Goal: Information Seeking & Learning: Learn about a topic

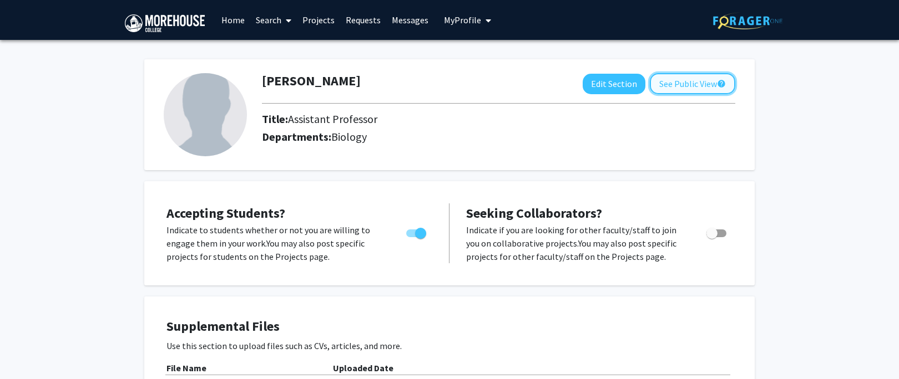
click at [681, 83] on button "See Public View help" at bounding box center [692, 83] width 85 height 21
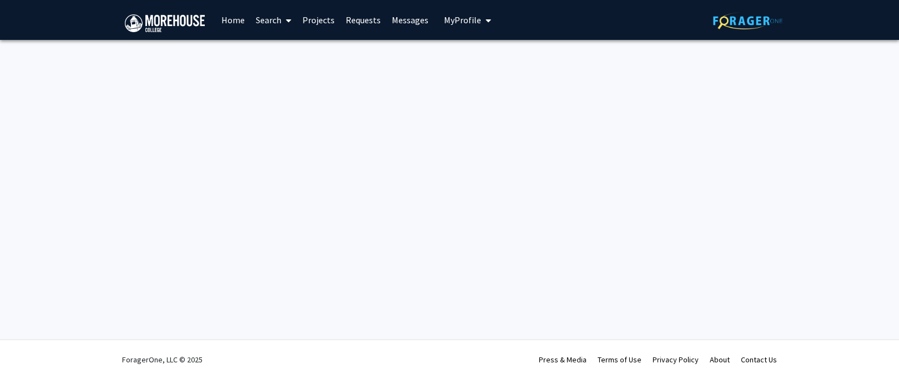
click at [227, 19] on link "Home" at bounding box center [233, 20] width 34 height 39
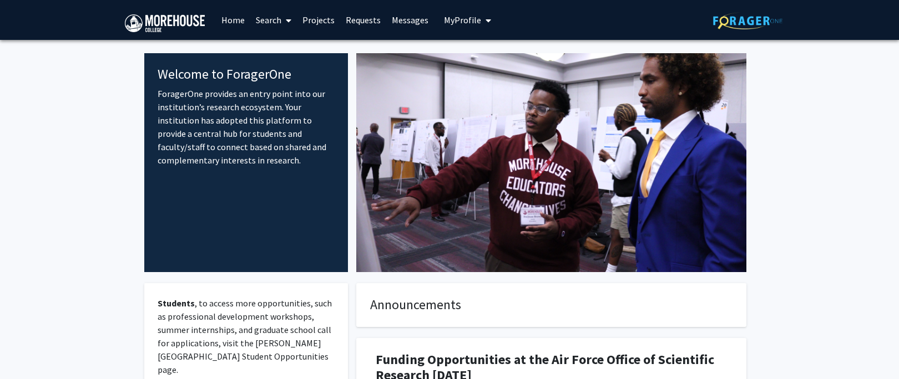
click at [466, 18] on span "My Profile" at bounding box center [462, 19] width 37 height 11
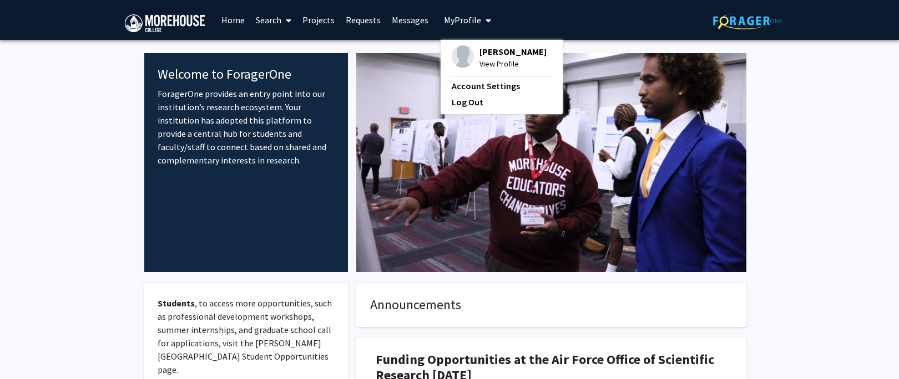
click at [459, 19] on span "My Profile" at bounding box center [462, 19] width 37 height 11
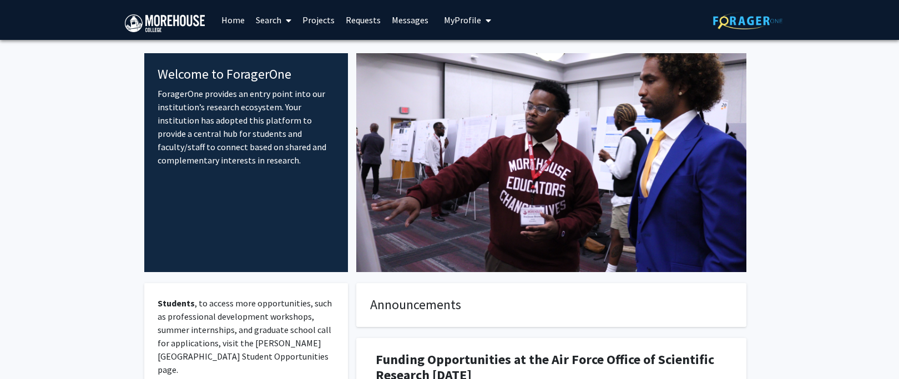
click at [459, 19] on span "My Profile" at bounding box center [462, 19] width 37 height 11
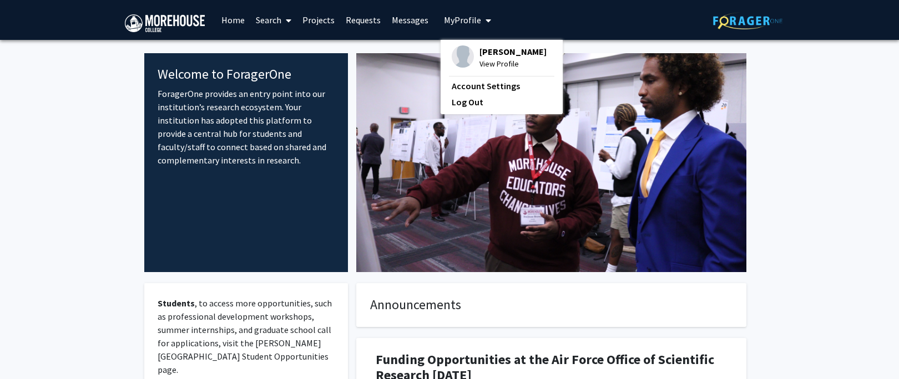
click at [495, 66] on span "View Profile" at bounding box center [512, 64] width 67 height 12
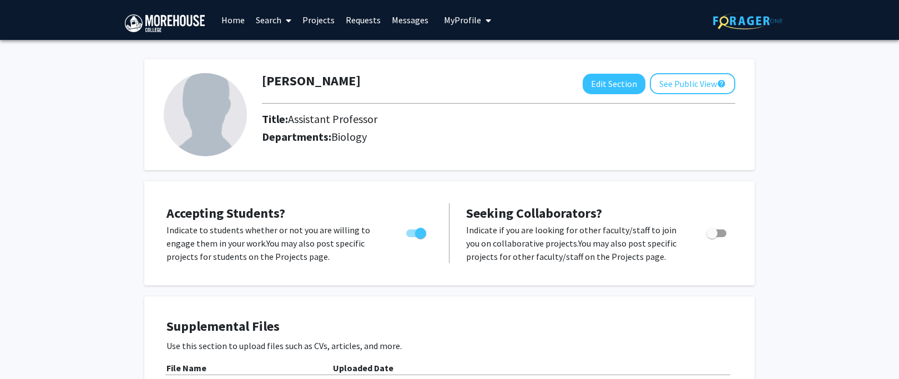
click at [288, 22] on icon at bounding box center [289, 20] width 6 height 9
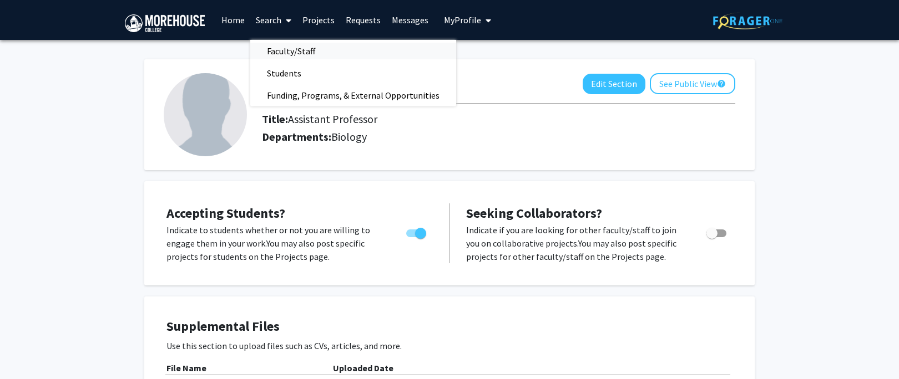
click at [288, 54] on span "Faculty/Staff" at bounding box center [291, 51] width 82 height 22
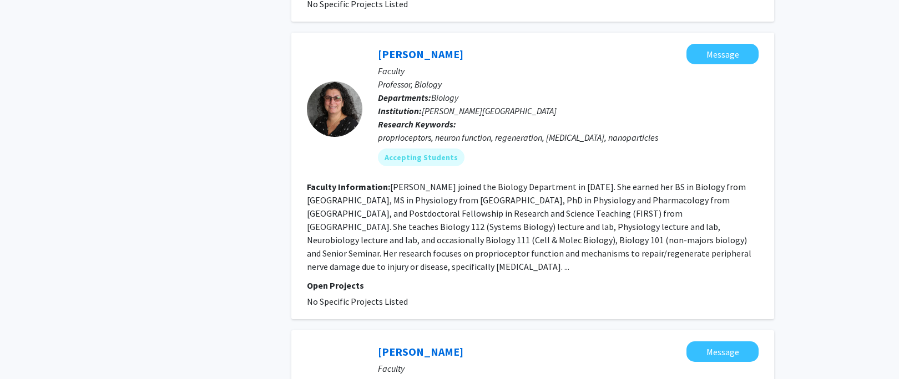
scroll to position [929, 0]
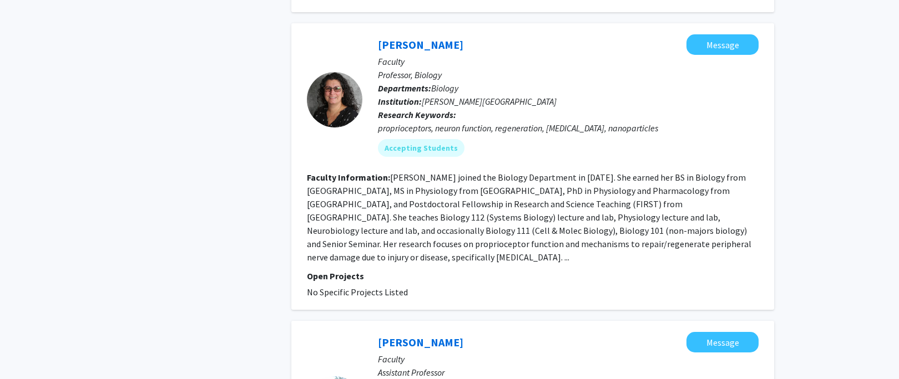
click at [356, 247] on fg-read-more "[PERSON_NAME] joined the Biology Department in [DATE]. She earned her BS in Bio…" at bounding box center [529, 217] width 444 height 91
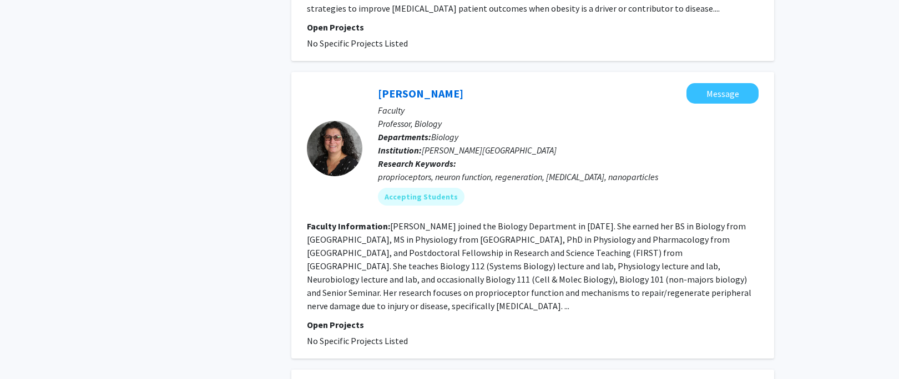
scroll to position [877, 0]
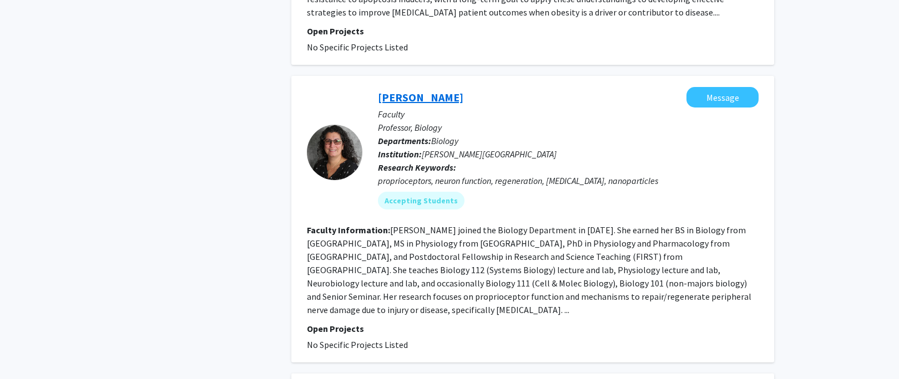
click at [411, 90] on link "[PERSON_NAME]" at bounding box center [420, 97] width 85 height 14
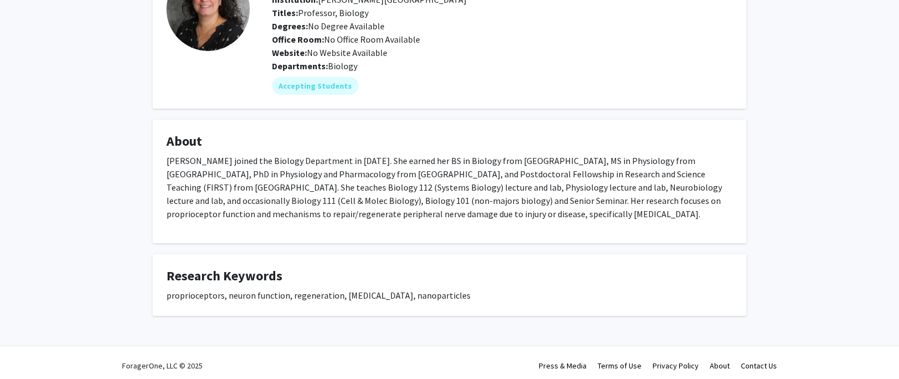
scroll to position [100, 0]
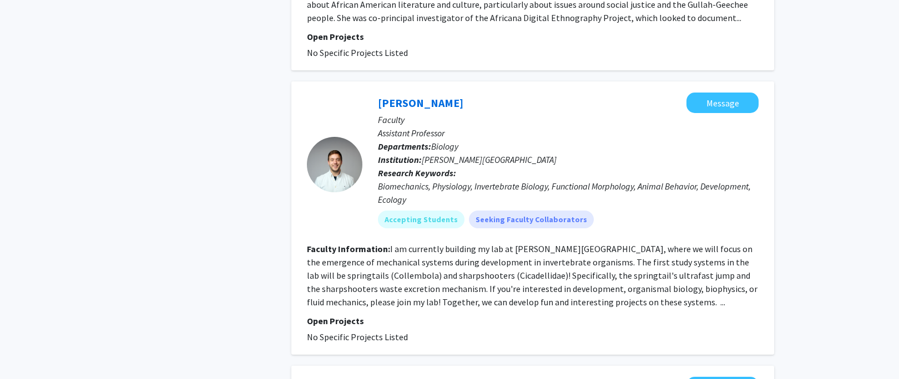
scroll to position [1795, 0]
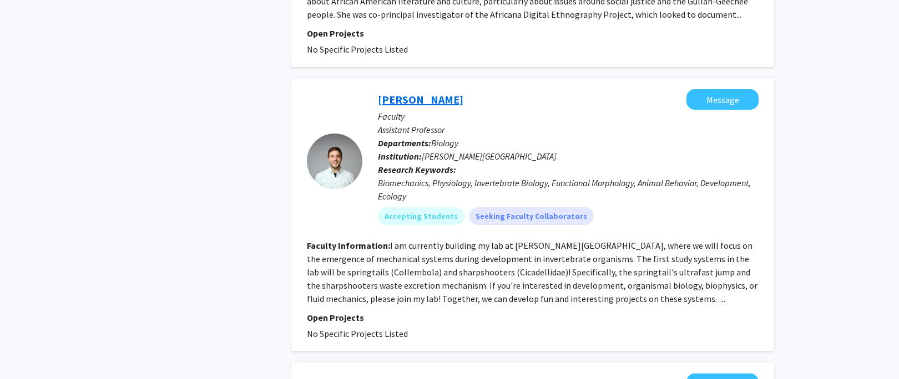
click at [410, 93] on link "[PERSON_NAME]" at bounding box center [420, 100] width 85 height 14
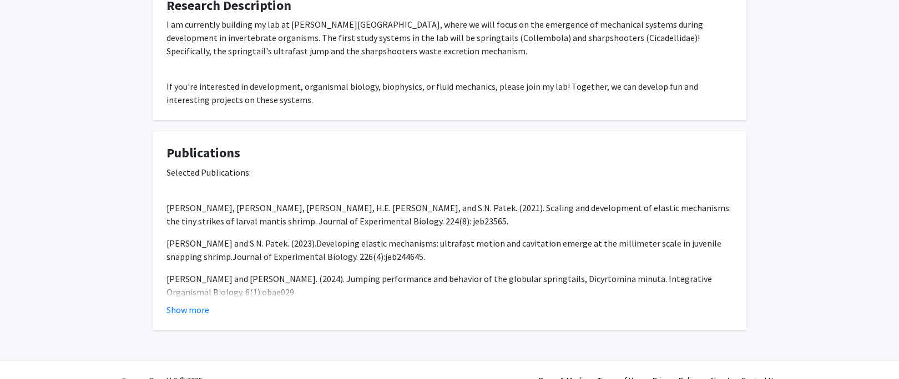
scroll to position [503, 0]
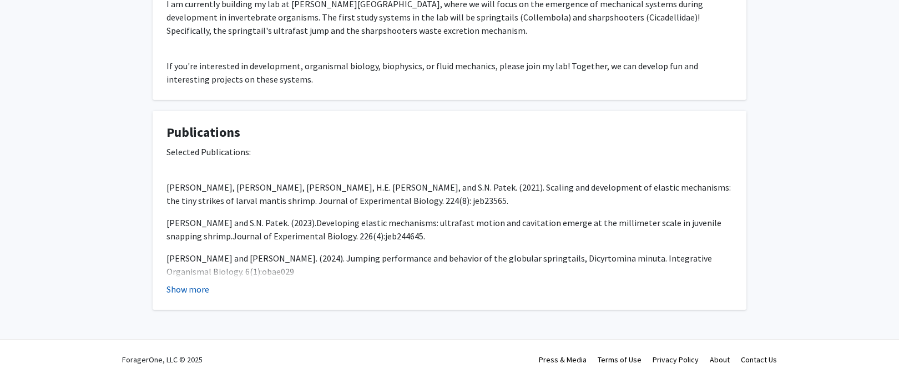
click at [191, 291] on button "Show more" at bounding box center [187, 289] width 43 height 13
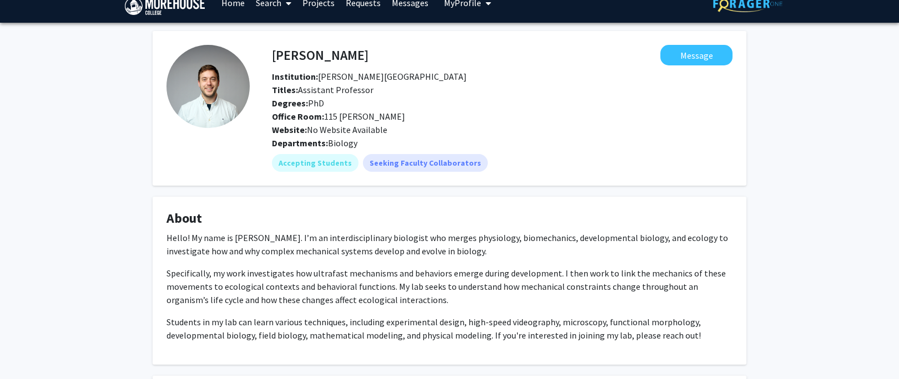
scroll to position [0, 0]
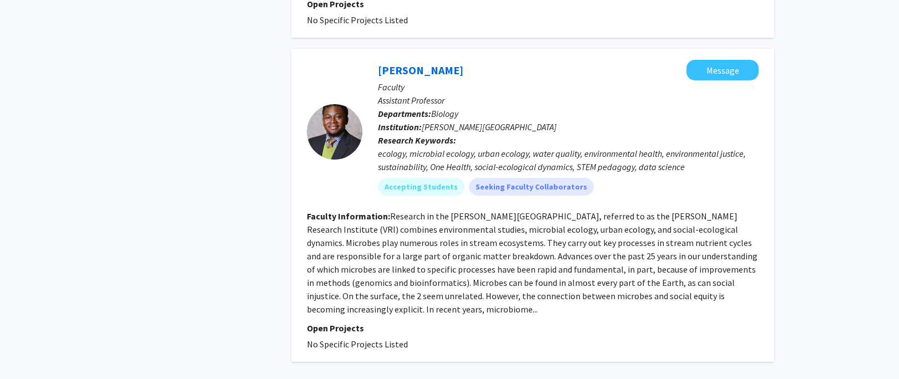
scroll to position [2759, 0]
click at [417, 62] on link "[PERSON_NAME]" at bounding box center [420, 69] width 85 height 14
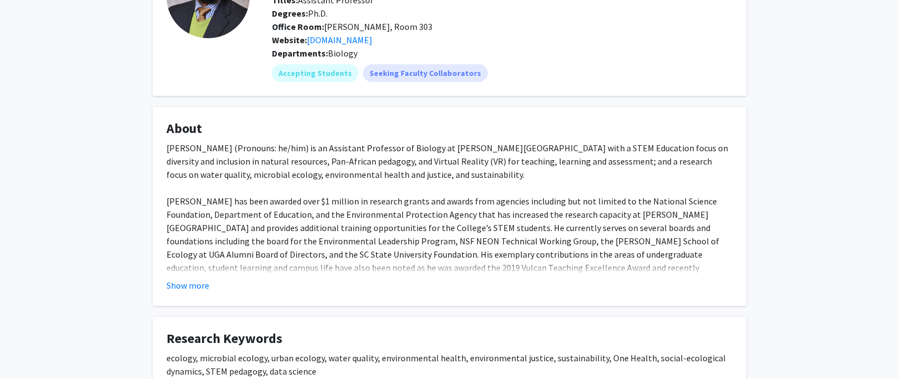
scroll to position [109, 0]
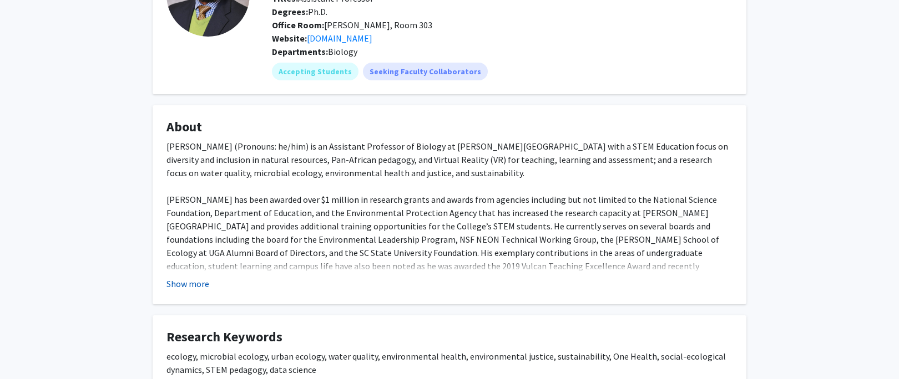
click at [195, 285] on button "Show more" at bounding box center [187, 283] width 43 height 13
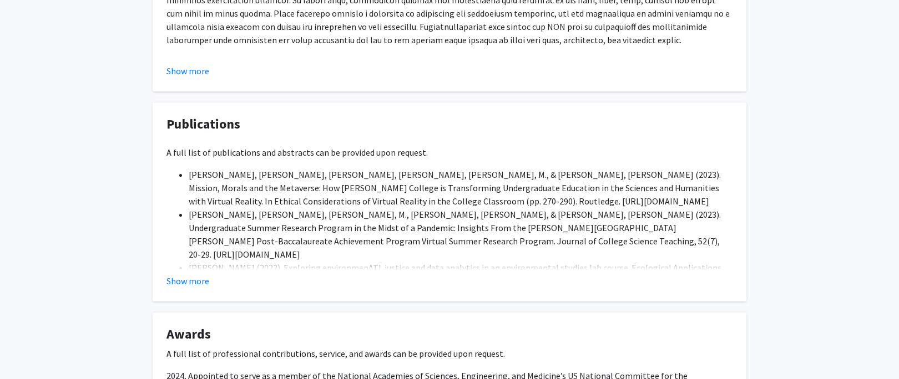
scroll to position [707, 0]
click at [194, 273] on button "Show more" at bounding box center [187, 279] width 43 height 13
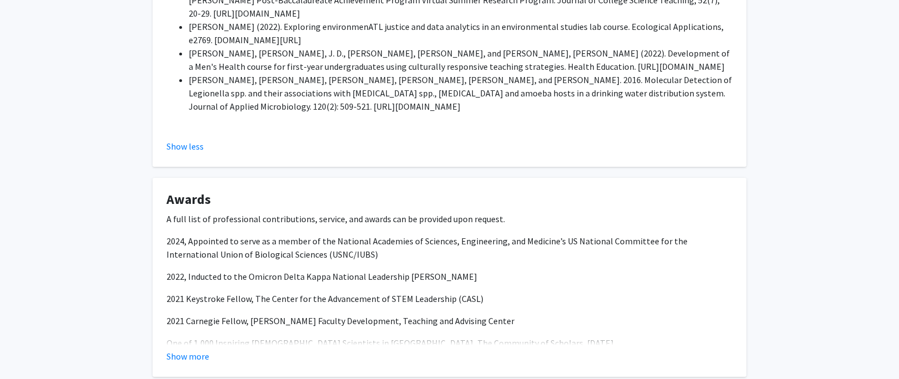
scroll to position [951, 0]
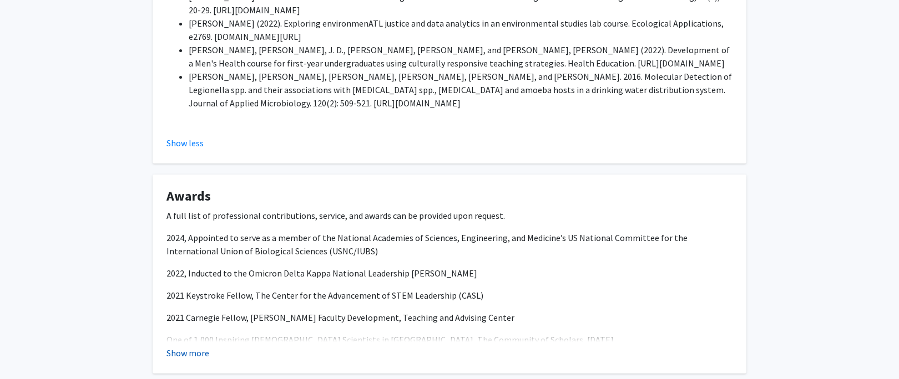
click at [197, 347] on button "Show more" at bounding box center [187, 353] width 43 height 13
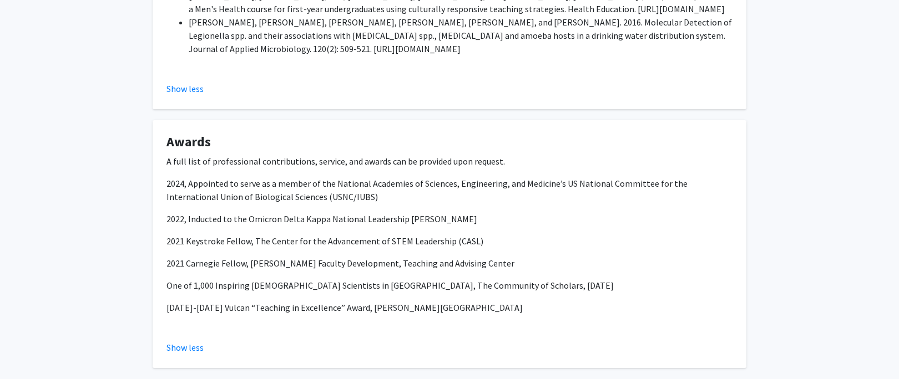
scroll to position [1009, 0]
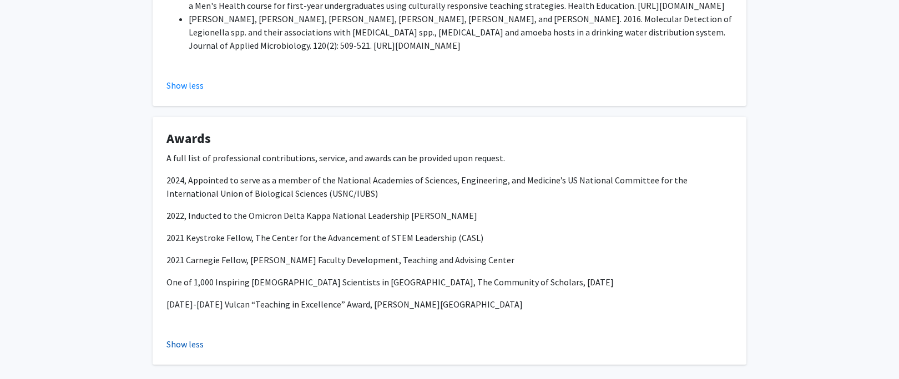
click at [197, 338] on button "Show less" at bounding box center [184, 344] width 37 height 13
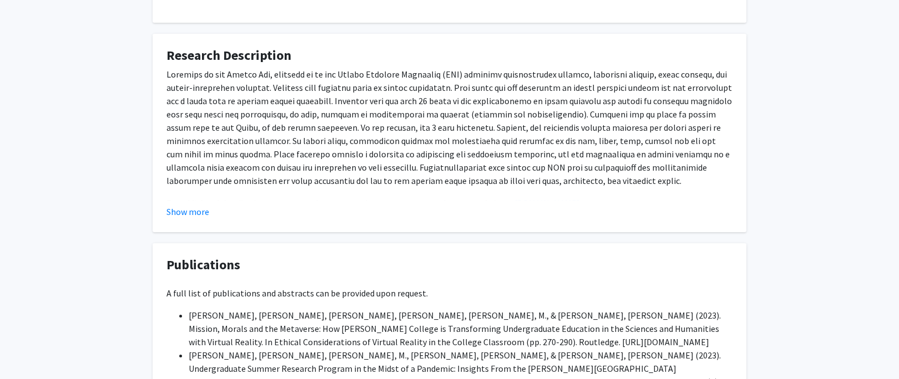
scroll to position [556, 0]
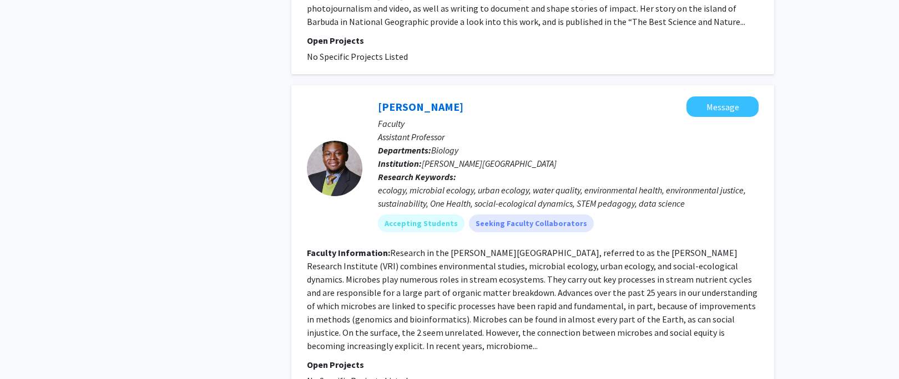
scroll to position [2823, 0]
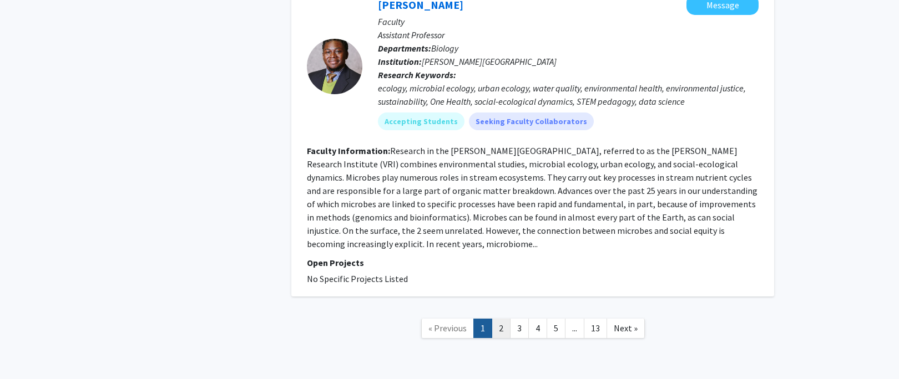
click at [498, 319] on link "2" at bounding box center [501, 328] width 19 height 19
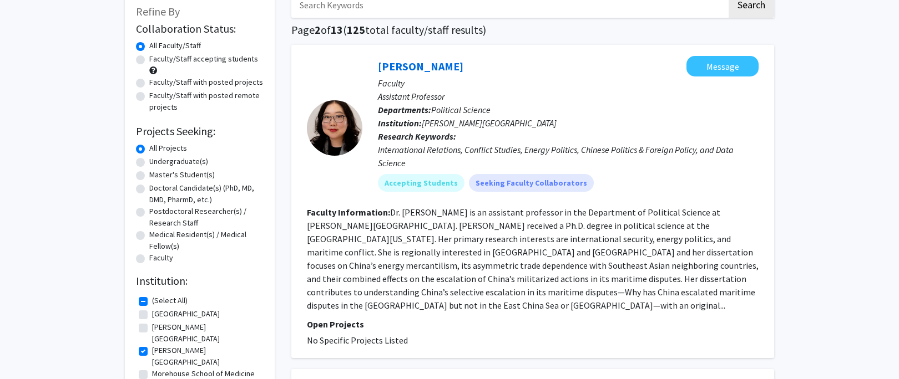
scroll to position [66, 0]
click at [443, 70] on link "[PERSON_NAME]" at bounding box center [420, 67] width 85 height 14
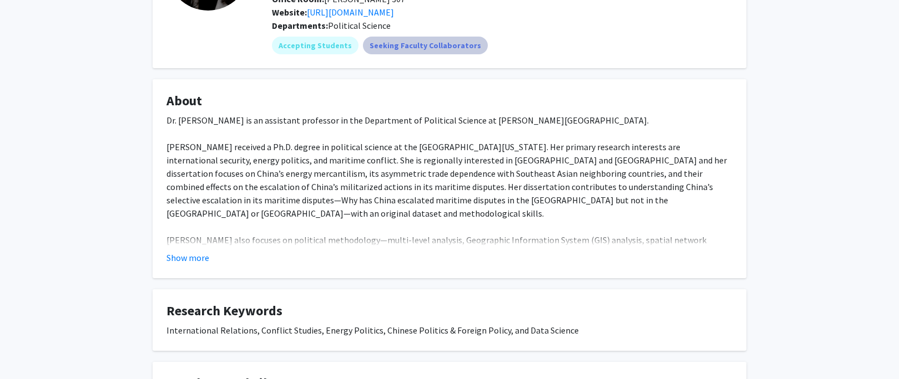
scroll to position [150, 0]
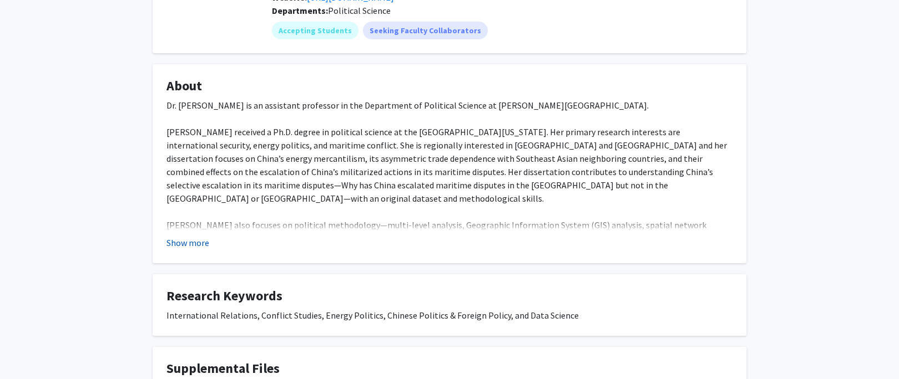
click at [183, 243] on button "Show more" at bounding box center [187, 242] width 43 height 13
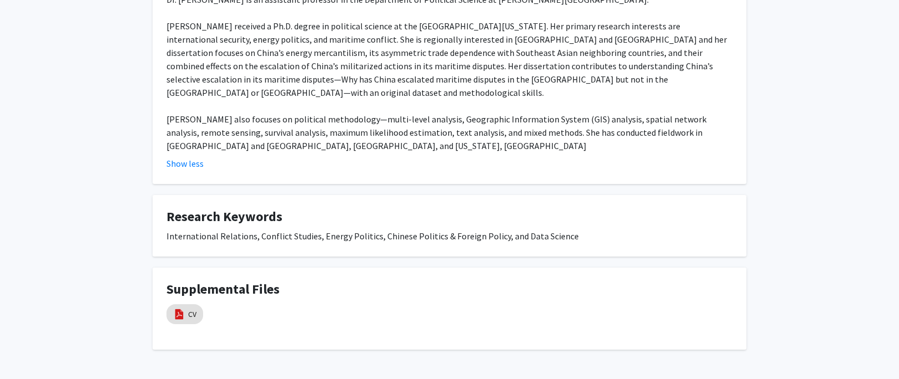
scroll to position [282, 0]
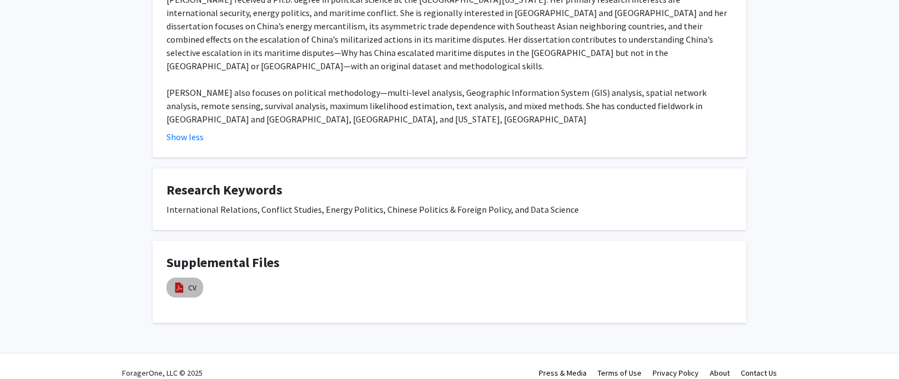
click at [187, 278] on mat-chip "CV" at bounding box center [184, 288] width 37 height 20
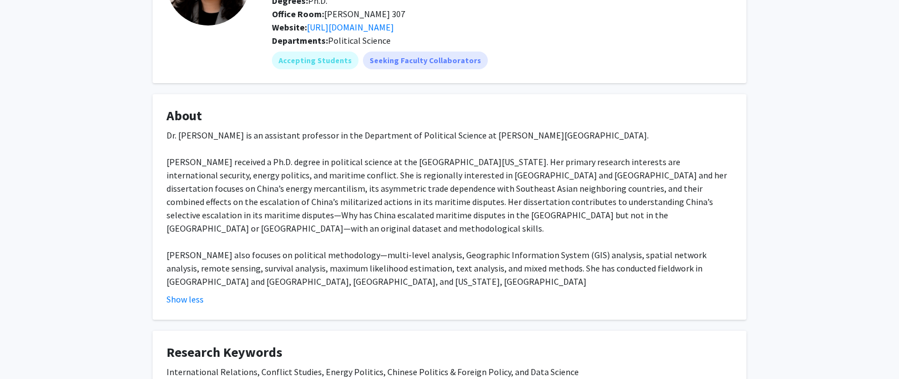
scroll to position [235, 0]
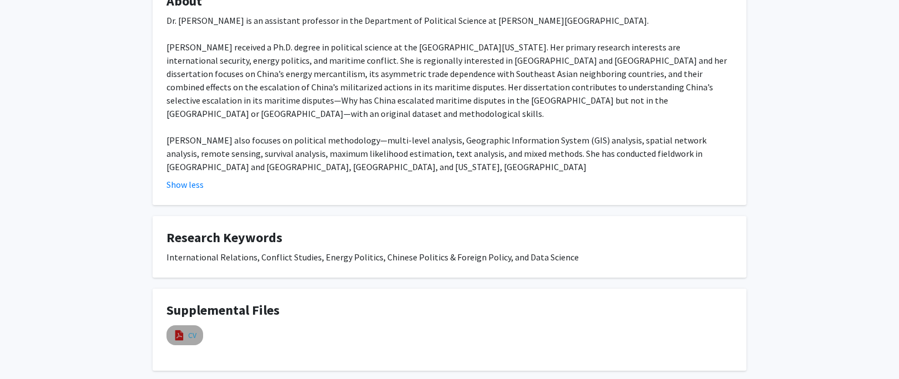
click at [191, 330] on link "CV" at bounding box center [192, 336] width 8 height 12
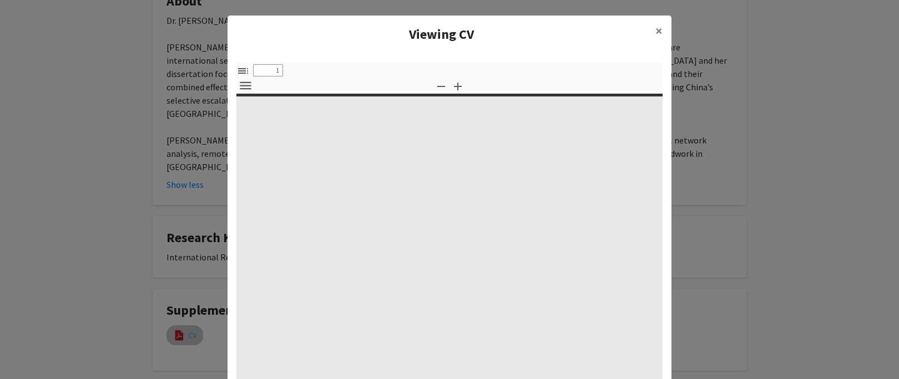
select select "custom"
type input "0"
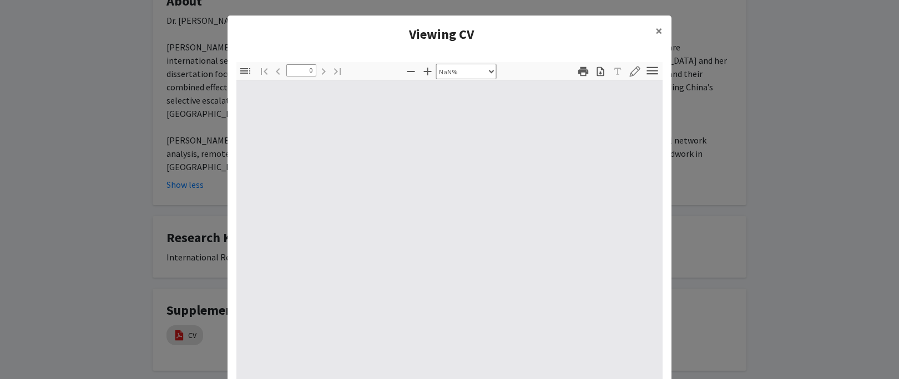
select select "auto"
type input "1"
select select "auto"
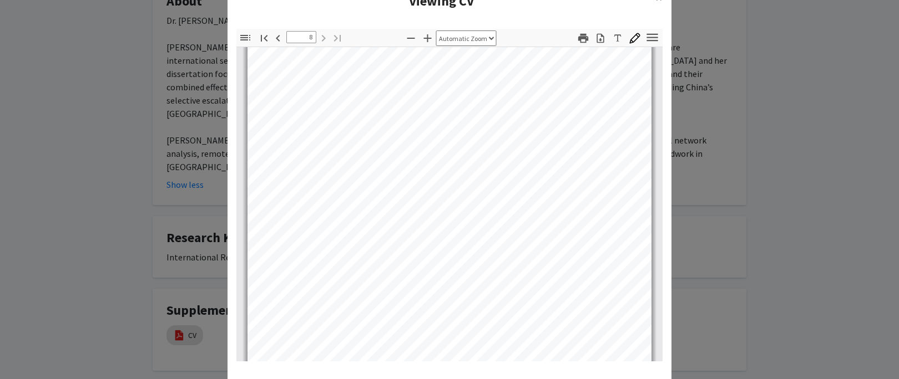
scroll to position [4079, 0]
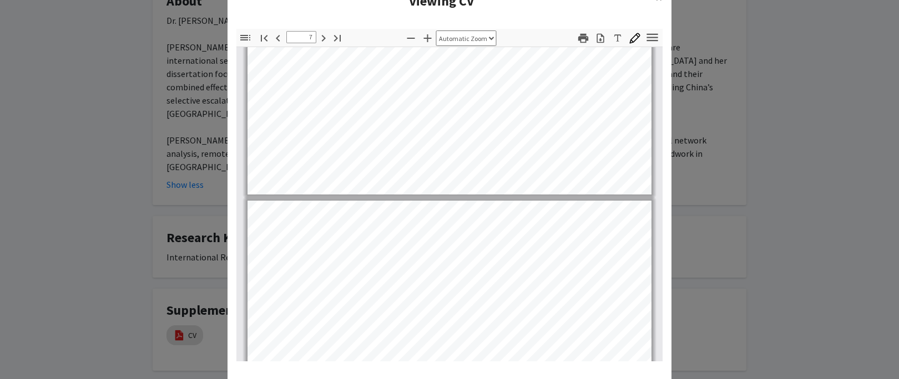
type input "6"
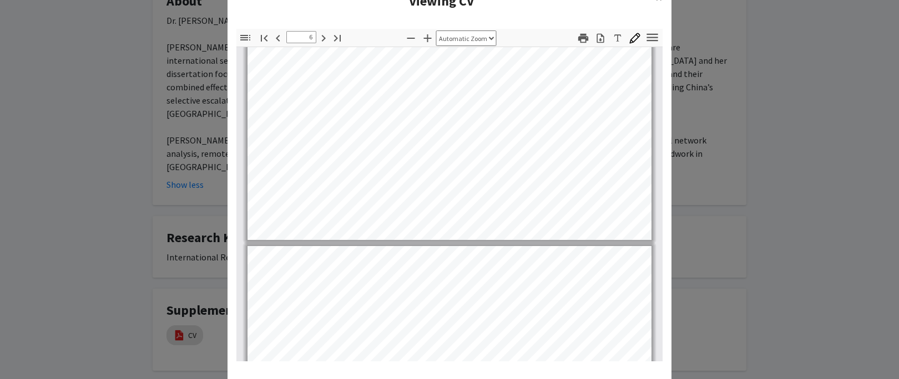
scroll to position [3119, 0]
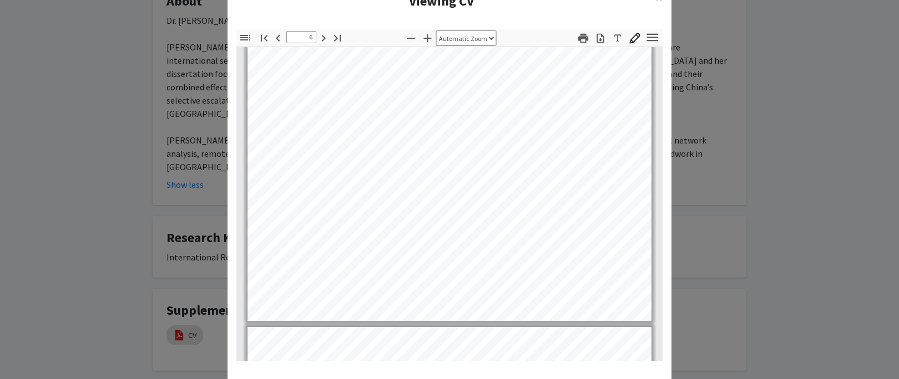
click at [830, 114] on modal-container "Viewing CV × Thumbnails Document Outline Attachments Layers Current Outline Ite…" at bounding box center [449, 189] width 899 height 379
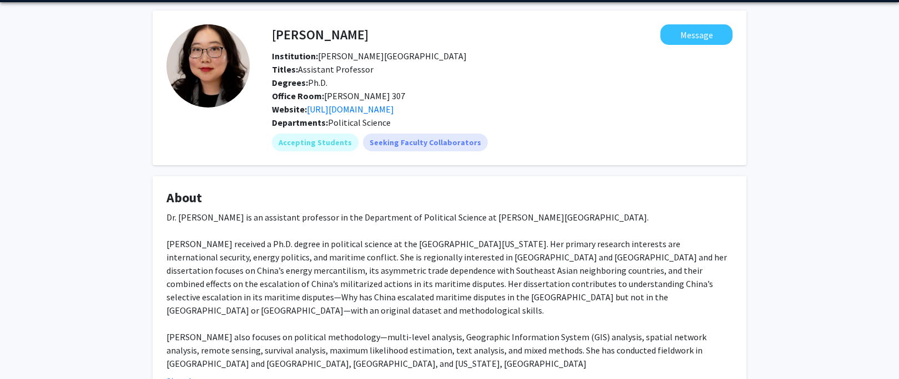
scroll to position [0, 0]
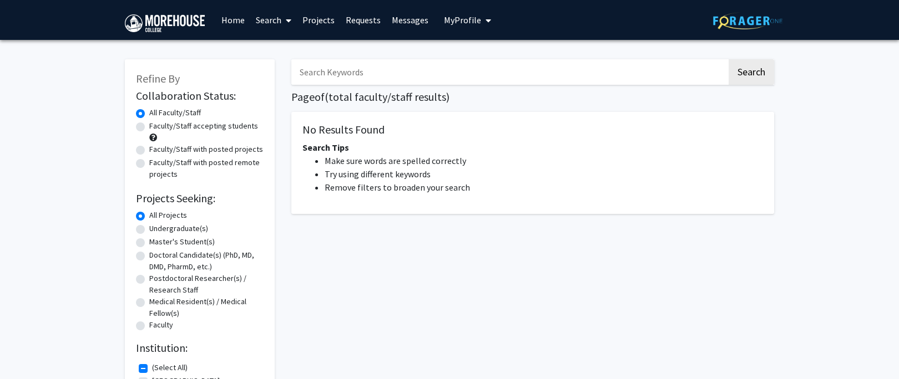
click at [281, 20] on link "Search" at bounding box center [273, 20] width 47 height 39
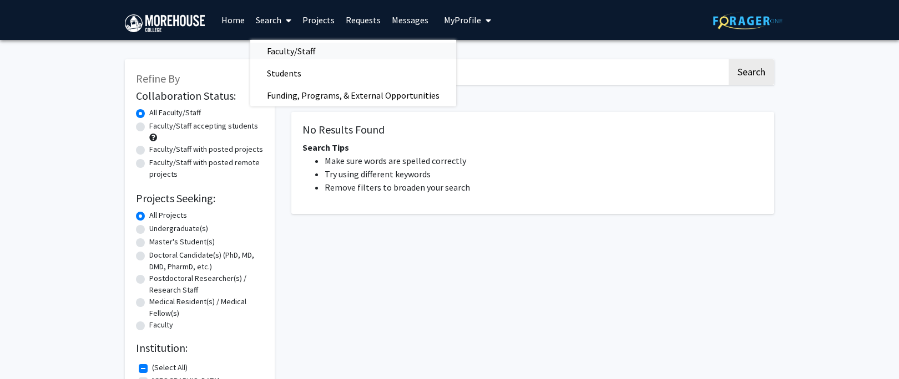
click at [280, 50] on span "Faculty/Staff" at bounding box center [291, 51] width 82 height 22
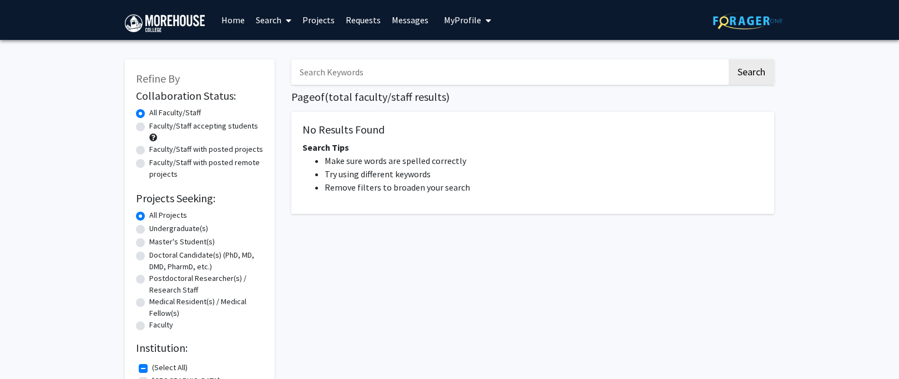
click at [286, 23] on icon at bounding box center [289, 20] width 6 height 9
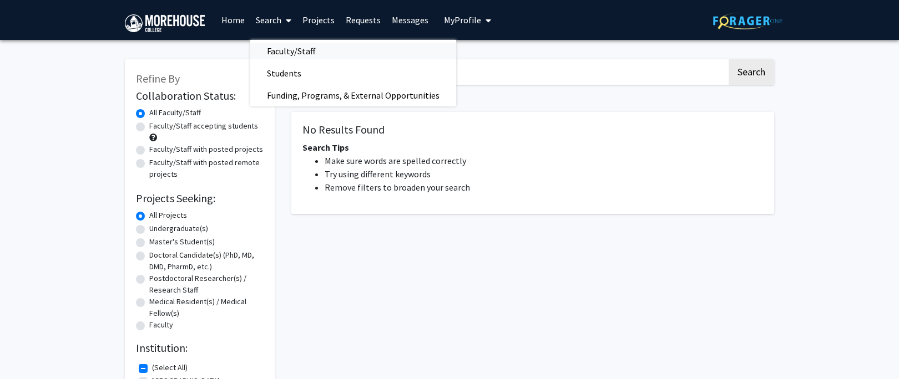
click at [282, 55] on span "Faculty/Staff" at bounding box center [291, 51] width 82 height 22
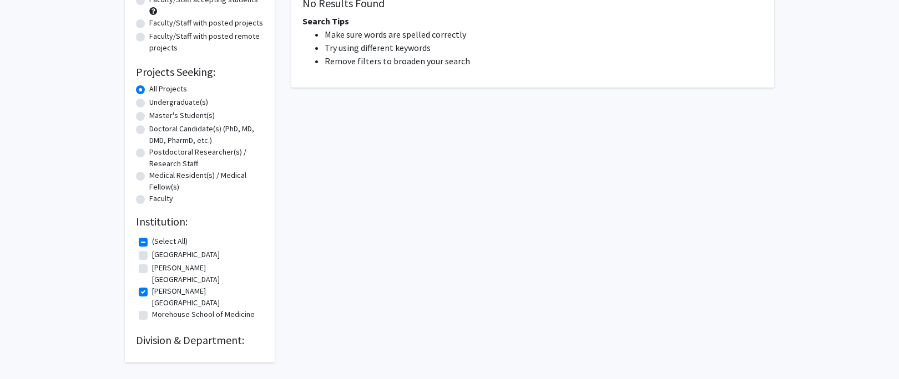
scroll to position [148, 0]
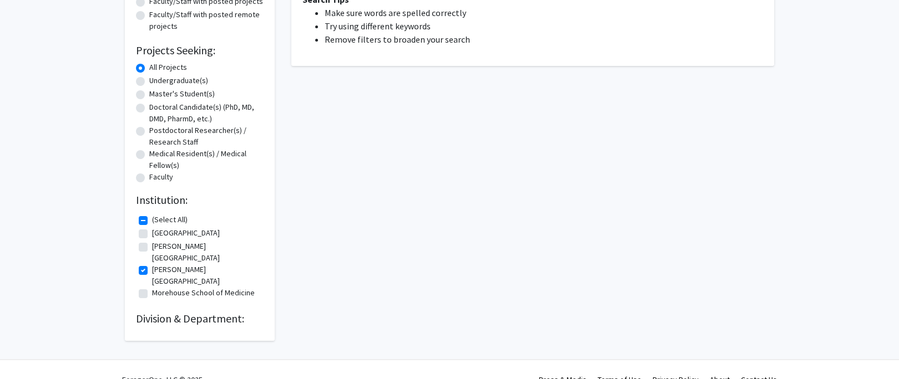
click at [152, 220] on label "(Select All)" at bounding box center [170, 220] width 36 height 12
click at [152, 220] on input "(Select All)" at bounding box center [155, 217] width 7 height 7
checkbox input "false"
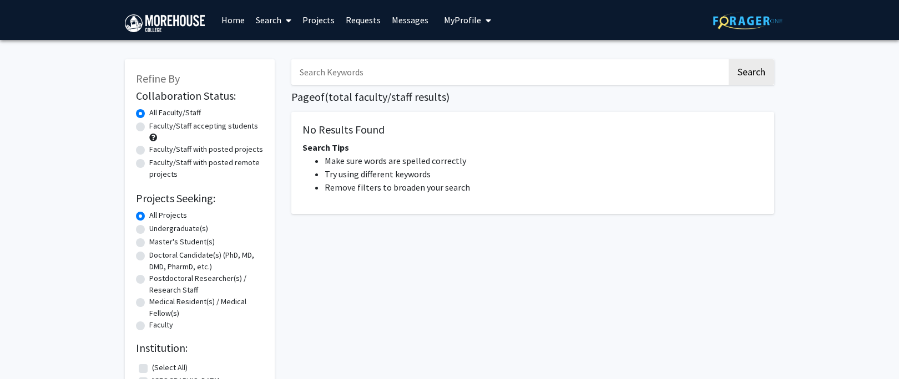
click at [275, 23] on link "Search" at bounding box center [273, 20] width 47 height 39
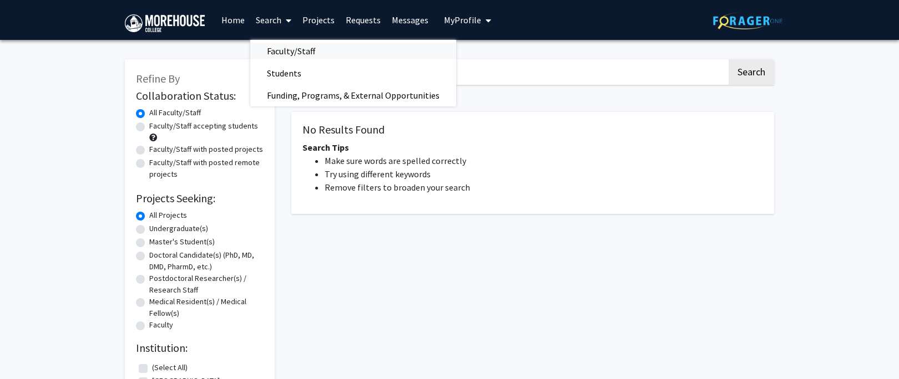
click at [277, 52] on span "Faculty/Staff" at bounding box center [291, 51] width 82 height 22
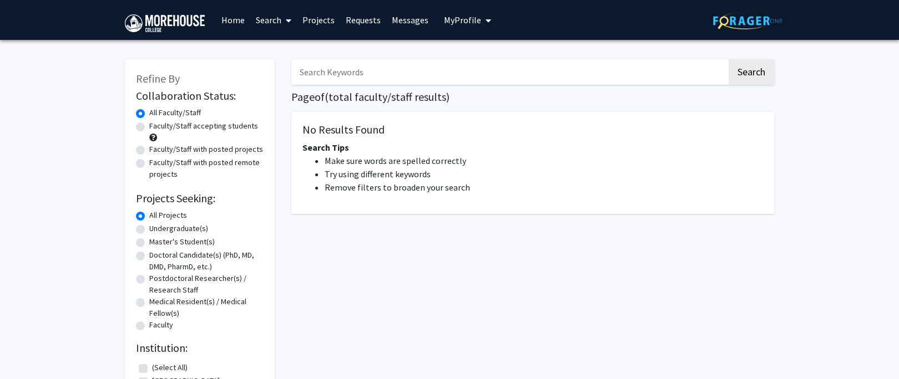
click at [149, 128] on label "Faculty/Staff accepting students" at bounding box center [203, 126] width 109 height 12
click at [149, 128] on input "Faculty/Staff accepting students" at bounding box center [152, 123] width 7 height 7
radio input "true"
click at [149, 116] on label "All Faculty/Staff" at bounding box center [175, 113] width 52 height 12
click at [149, 114] on input "All Faculty/Staff" at bounding box center [152, 110] width 7 height 7
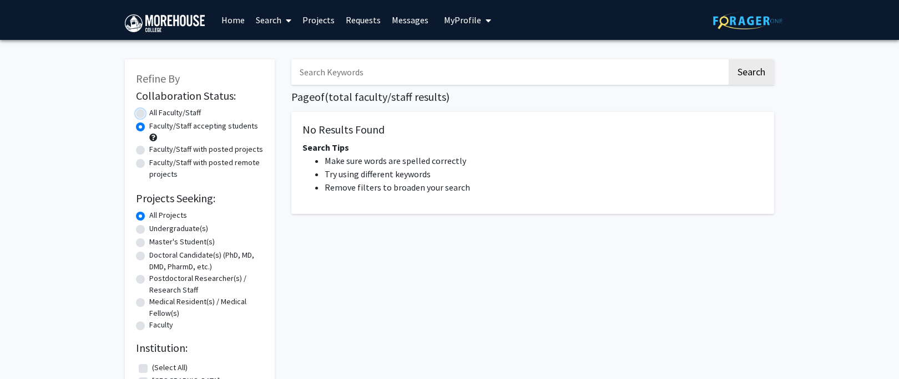
radio input "true"
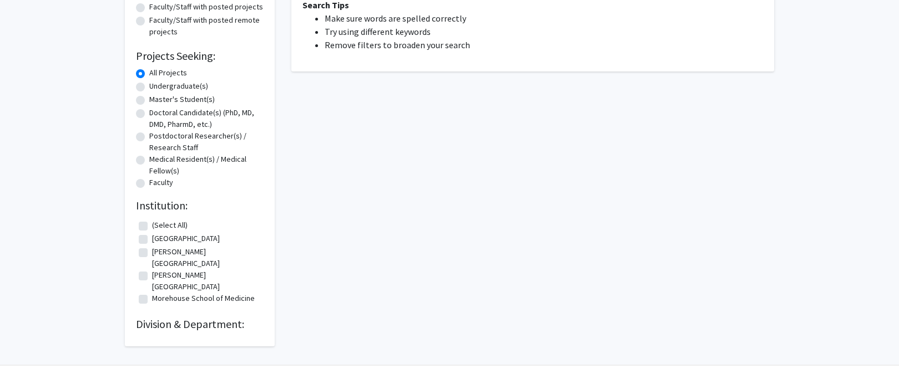
scroll to position [144, 0]
click at [152, 268] on label "[PERSON_NAME][GEOGRAPHIC_DATA]" at bounding box center [206, 279] width 109 height 23
click at [152, 268] on input "[PERSON_NAME][GEOGRAPHIC_DATA]" at bounding box center [155, 271] width 7 height 7
checkbox input "true"
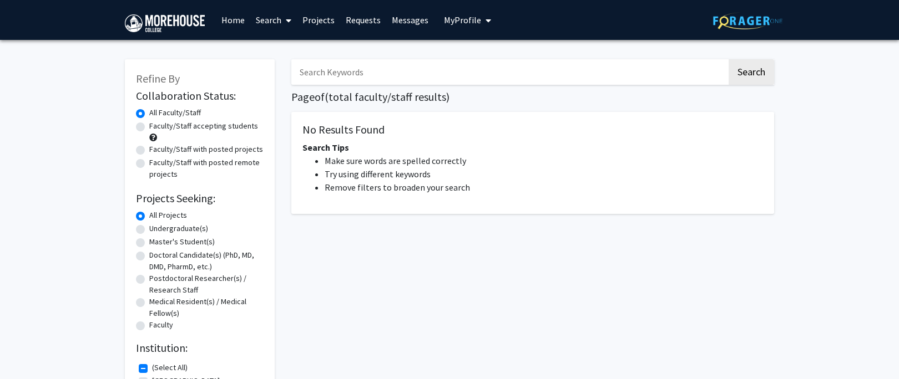
click at [283, 23] on span at bounding box center [286, 20] width 10 height 39
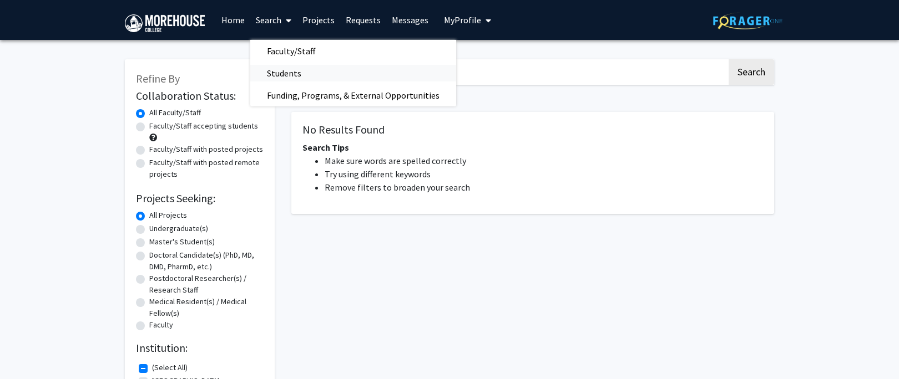
click at [283, 74] on span "Students" at bounding box center [284, 73] width 68 height 22
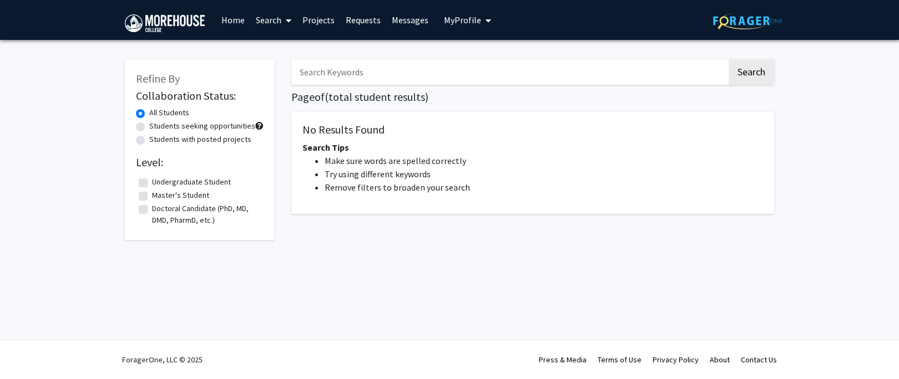
click at [149, 128] on label "Students seeking opportunities" at bounding box center [202, 126] width 106 height 12
click at [149, 128] on input "Students seeking opportunities" at bounding box center [152, 123] width 7 height 7
radio input "true"
click at [152, 206] on label "Doctoral Candidate (PhD, MD, DMD, PharmD, etc.)" at bounding box center [206, 214] width 109 height 23
click at [152, 206] on input "Doctoral Candidate (PhD, MD, DMD, PharmD, etc.)" at bounding box center [155, 206] width 7 height 7
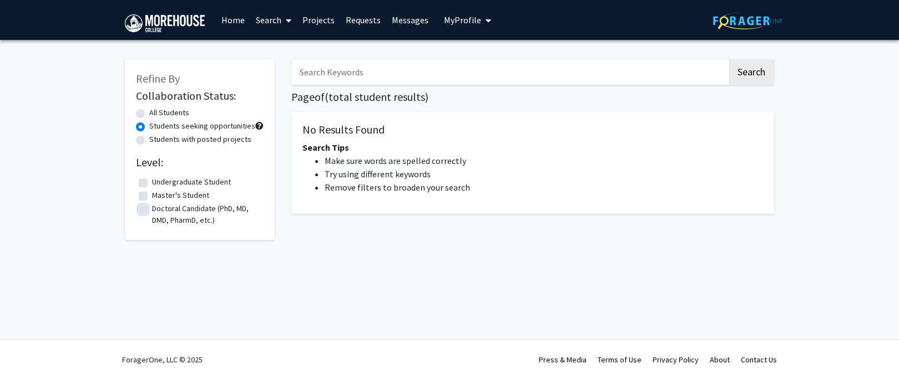
checkbox input "true"
click at [265, 23] on link "Search" at bounding box center [273, 20] width 47 height 39
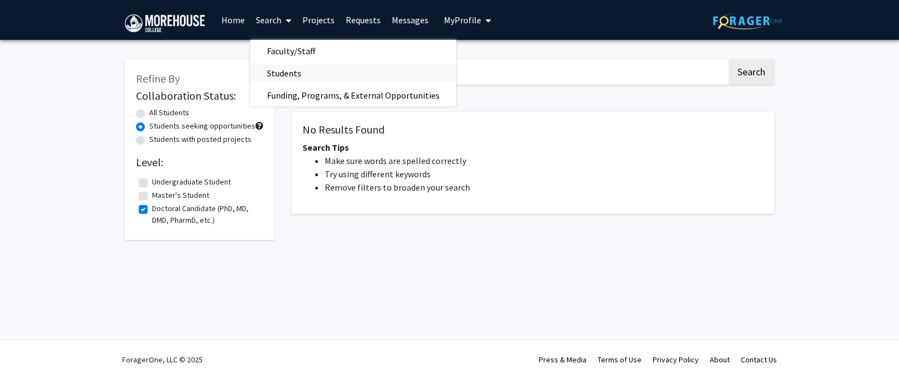
click at [272, 73] on span "Students" at bounding box center [284, 73] width 68 height 22
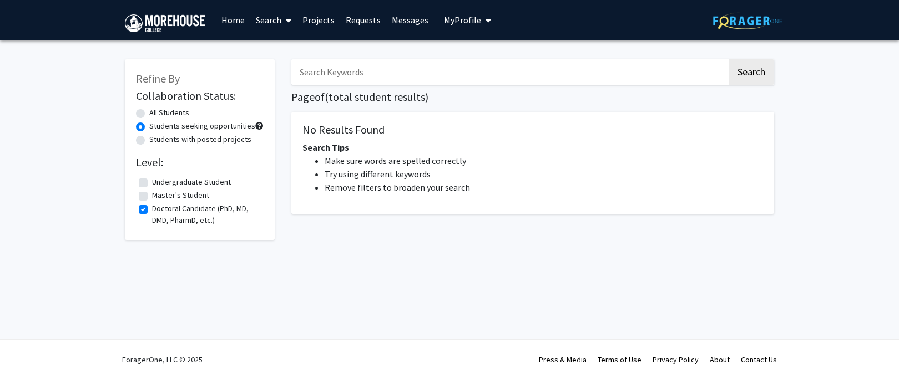
click at [468, 19] on span "My Profile" at bounding box center [462, 19] width 37 height 11
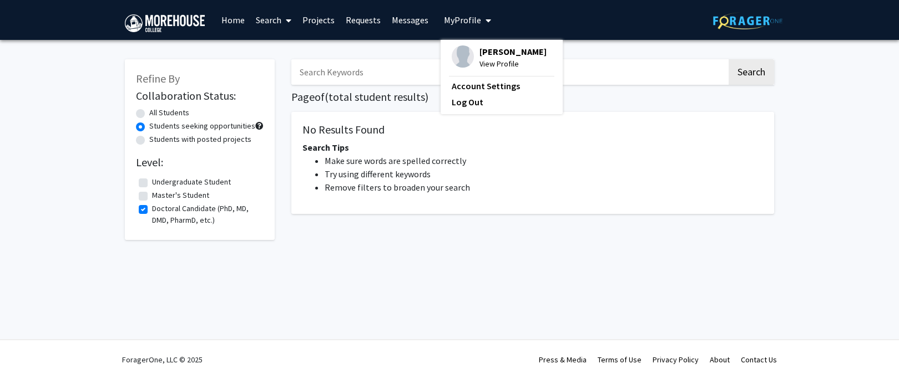
click at [486, 65] on span "View Profile" at bounding box center [512, 64] width 67 height 12
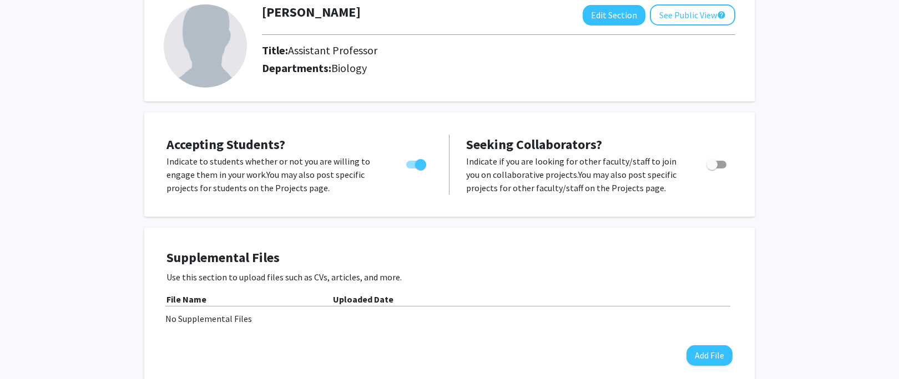
scroll to position [70, 0]
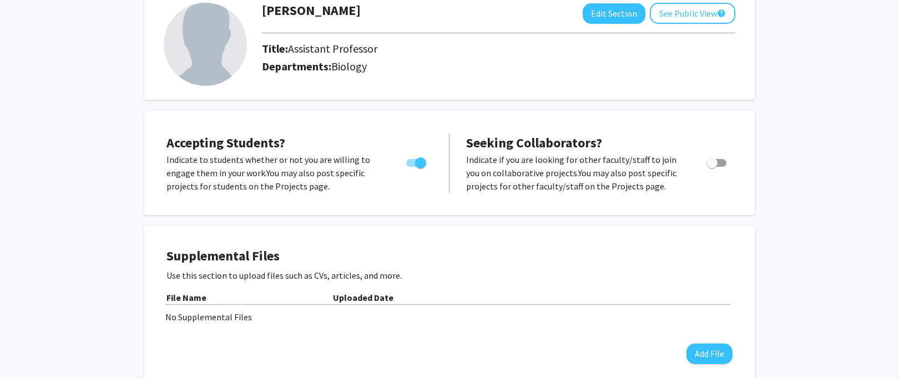
click at [725, 165] on span "Toggle" at bounding box center [716, 163] width 20 height 8
click at [712, 167] on input "Toggle" at bounding box center [711, 167] width 1 height 1
checkbox input "true"
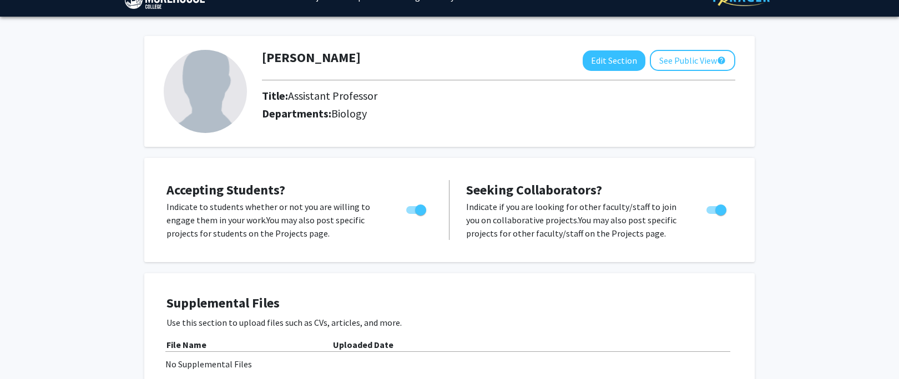
scroll to position [0, 0]
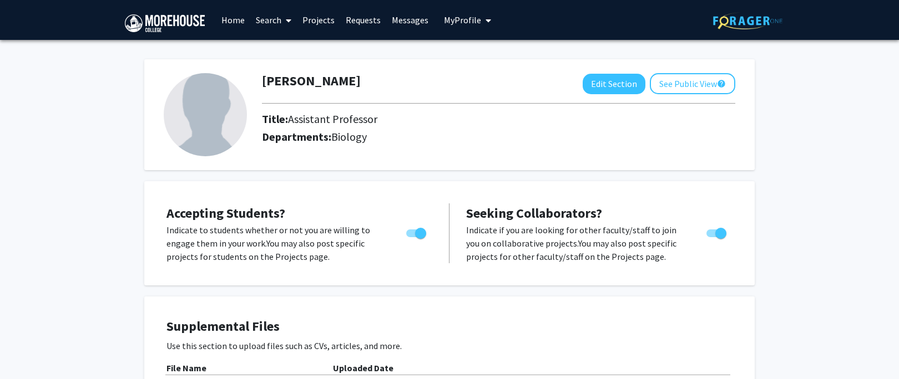
click at [278, 19] on link "Search" at bounding box center [273, 20] width 47 height 39
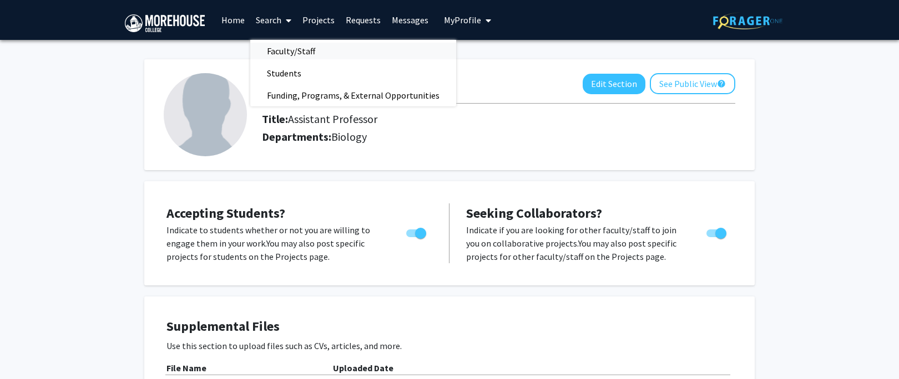
click at [290, 52] on span "Faculty/Staff" at bounding box center [291, 51] width 82 height 22
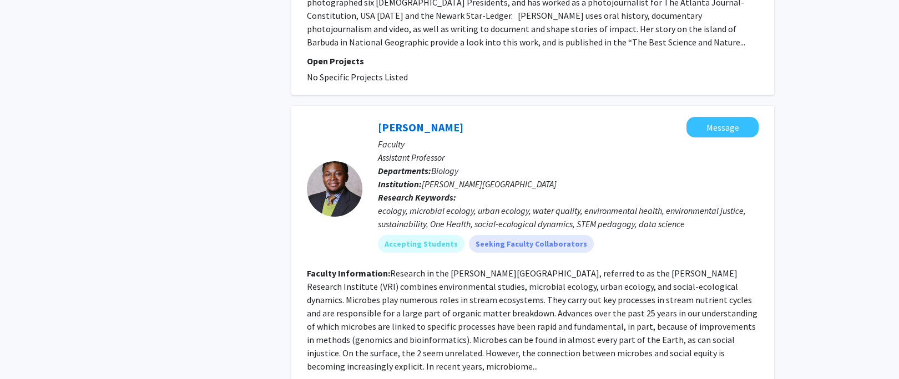
scroll to position [2703, 0]
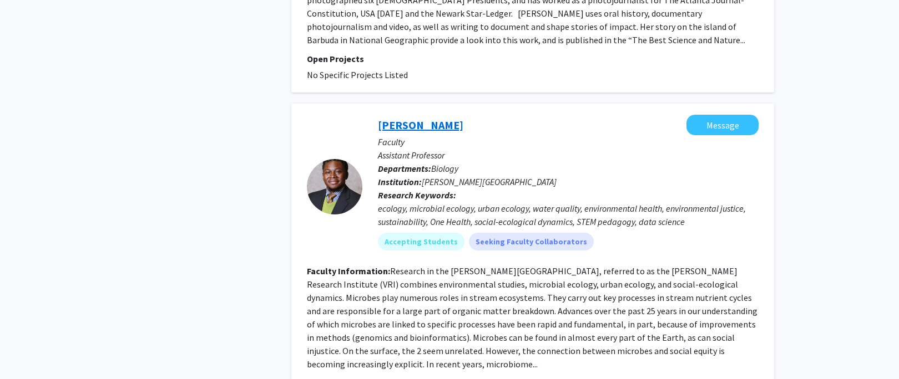
click at [430, 118] on link "[PERSON_NAME]" at bounding box center [420, 125] width 85 height 14
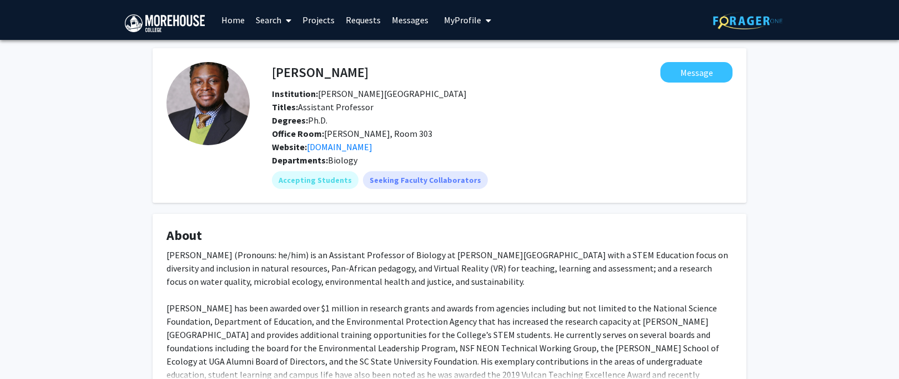
click at [271, 18] on link "Search" at bounding box center [273, 20] width 47 height 39
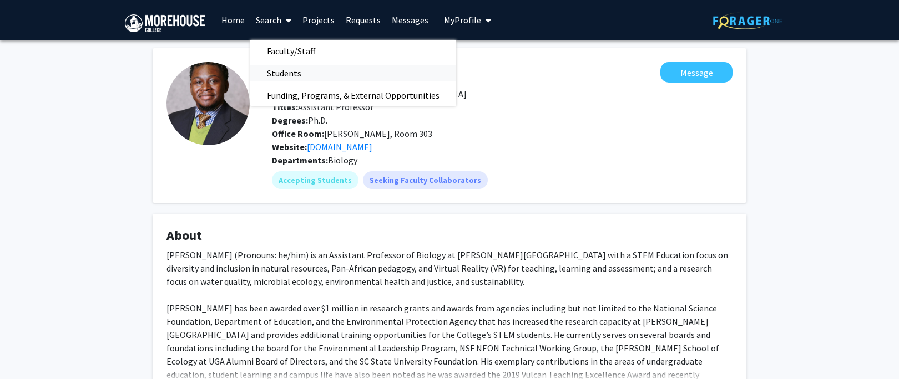
click at [280, 73] on span "Students" at bounding box center [284, 73] width 68 height 22
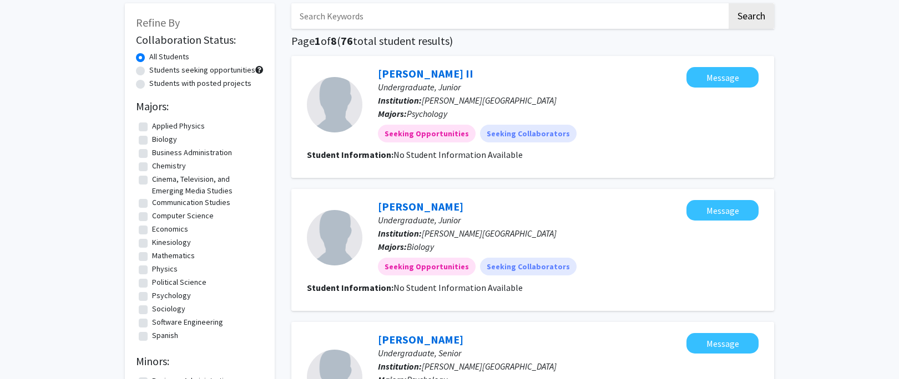
scroll to position [53, 0]
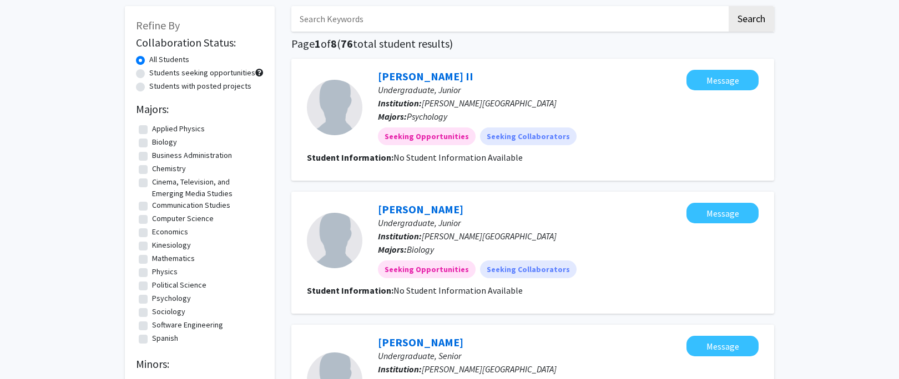
click at [152, 141] on label "Biology" at bounding box center [164, 142] width 25 height 12
click at [152, 141] on input "Biology" at bounding box center [155, 139] width 7 height 7
checkbox input "true"
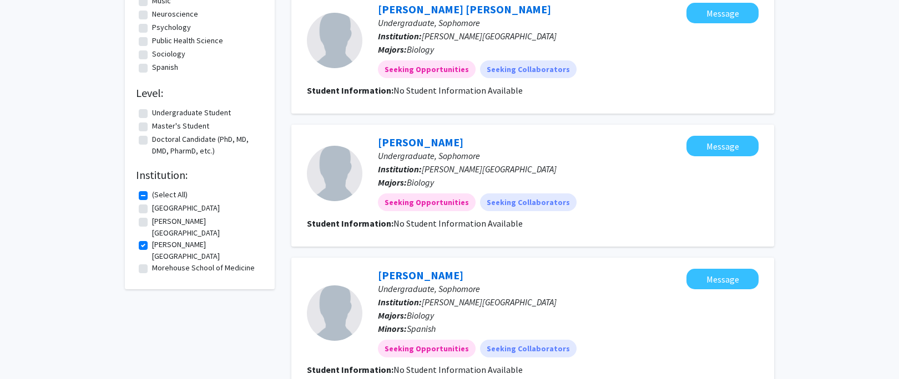
scroll to position [255, 0]
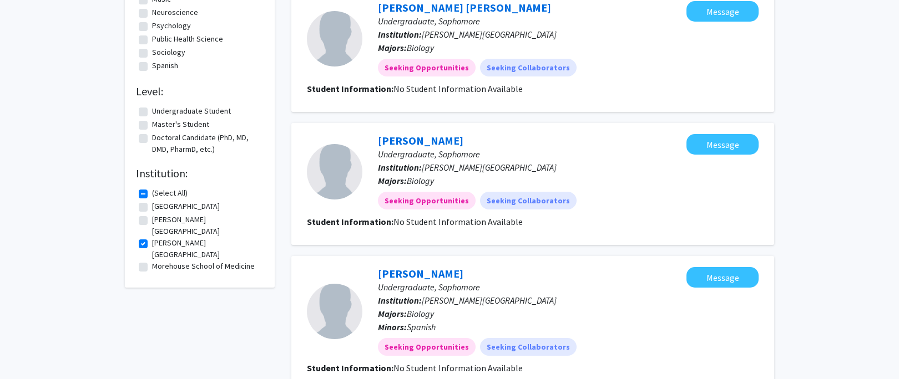
click at [152, 237] on label "[PERSON_NAME][GEOGRAPHIC_DATA]" at bounding box center [206, 248] width 109 height 23
click at [152, 237] on input "[PERSON_NAME][GEOGRAPHIC_DATA]" at bounding box center [155, 240] width 7 height 7
checkbox input "false"
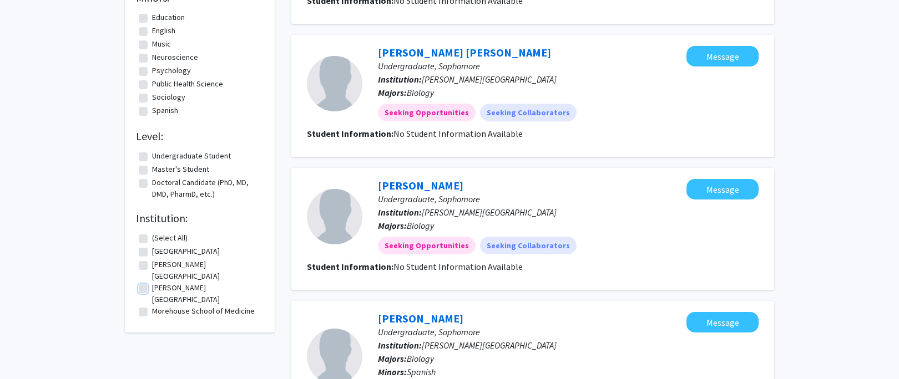
scroll to position [211, 0]
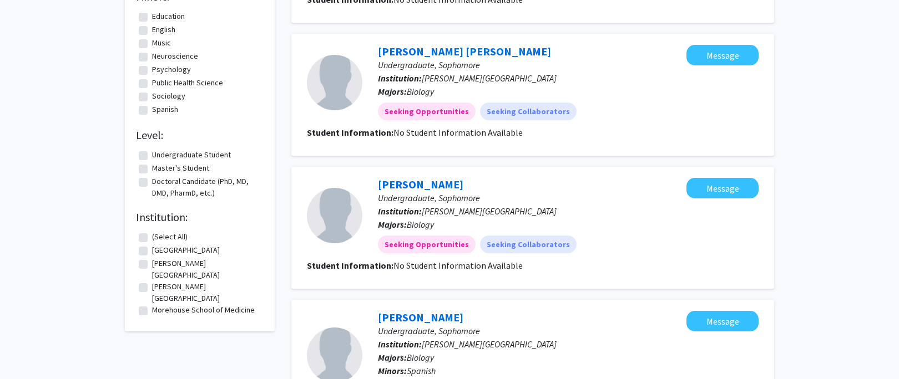
click at [152, 252] on label "[GEOGRAPHIC_DATA]" at bounding box center [186, 251] width 68 height 12
click at [152, 252] on input "[GEOGRAPHIC_DATA]" at bounding box center [155, 248] width 7 height 7
checkbox input "true"
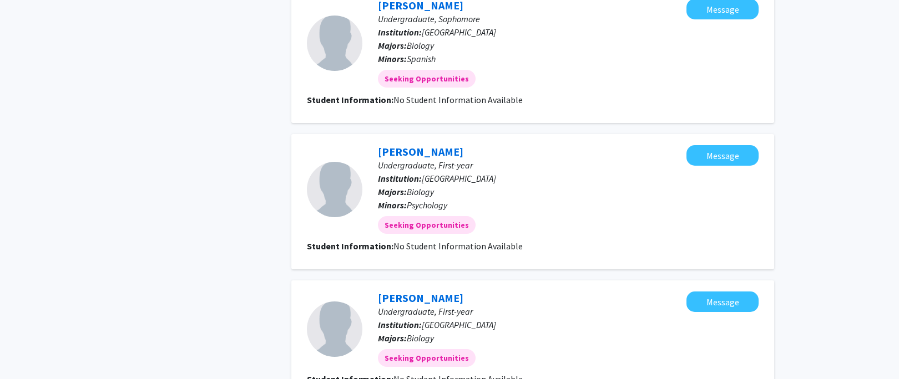
scroll to position [994, 0]
